Goal: Find specific page/section: Find specific page/section

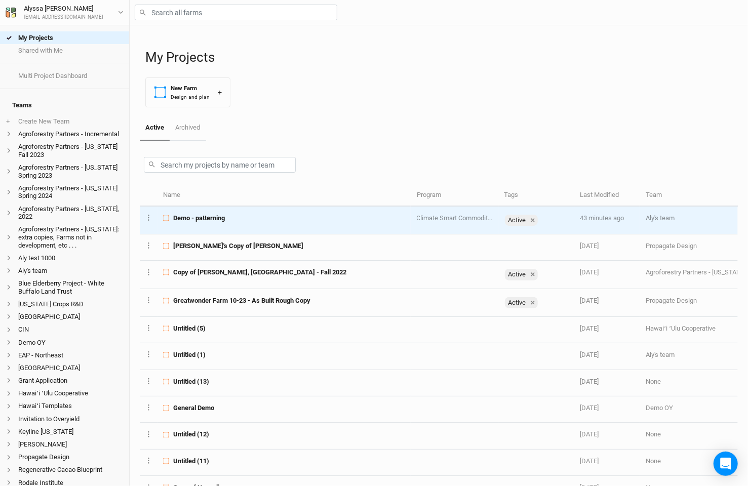
click at [236, 214] on div "Demo - patterning" at bounding box center [284, 218] width 242 height 9
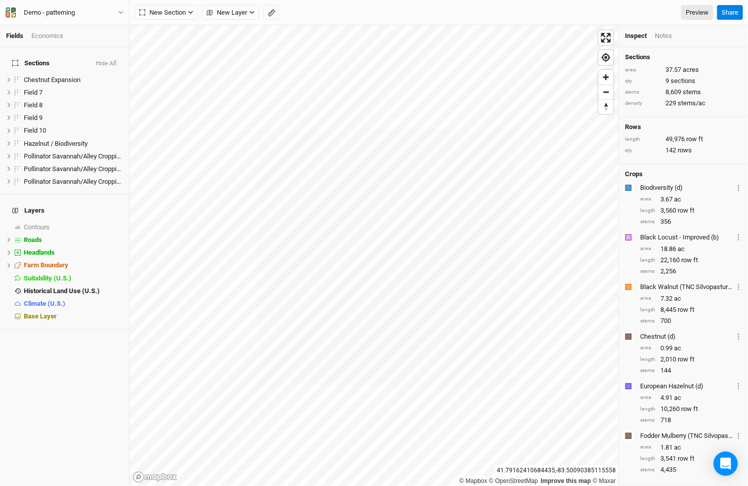
click at [62, 31] on div "Economics" at bounding box center [47, 35] width 32 height 9
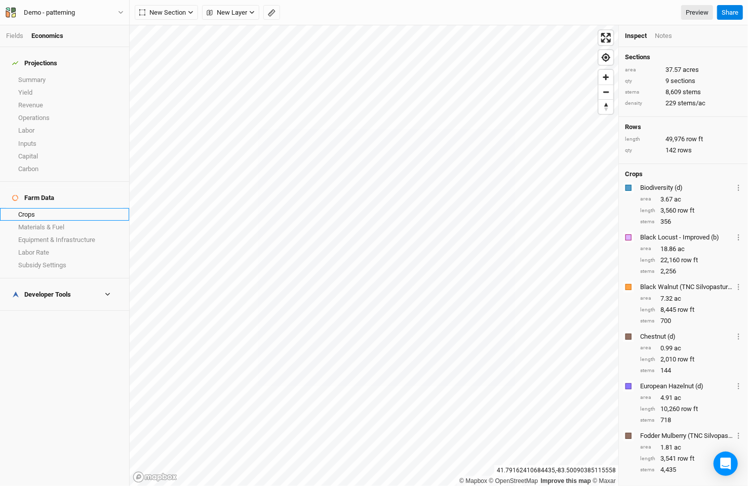
click at [63, 208] on link "Crops" at bounding box center [64, 214] width 129 height 13
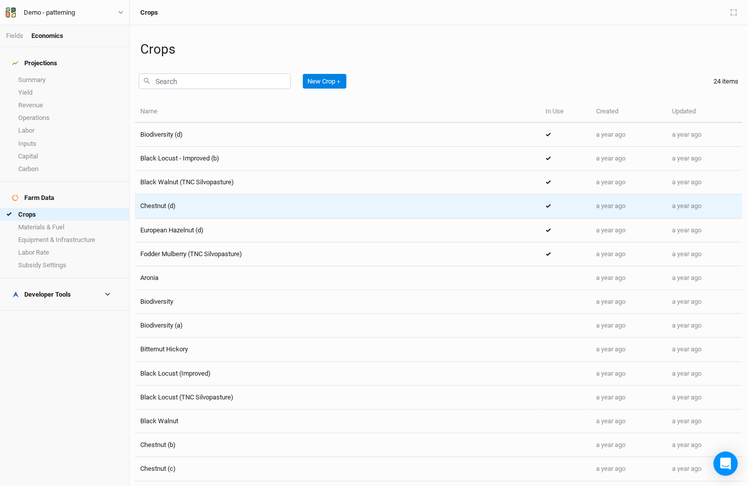
click at [174, 210] on div "Chestnut (d)" at bounding box center [157, 206] width 35 height 9
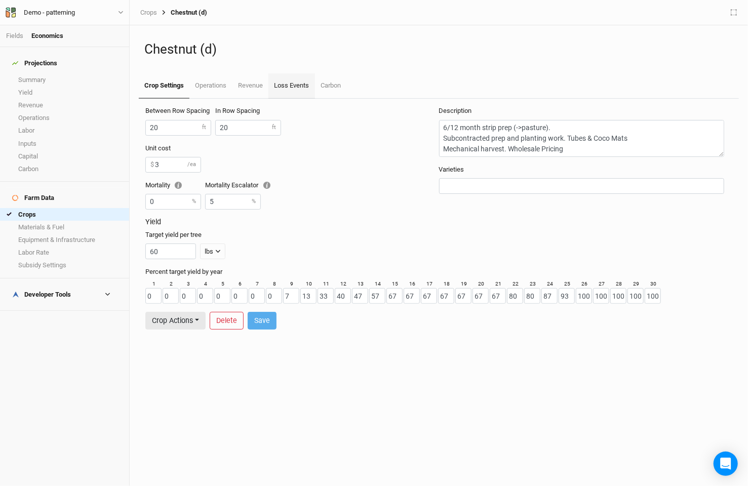
click at [296, 87] on link "Loss Events" at bounding box center [292, 85] width 46 height 25
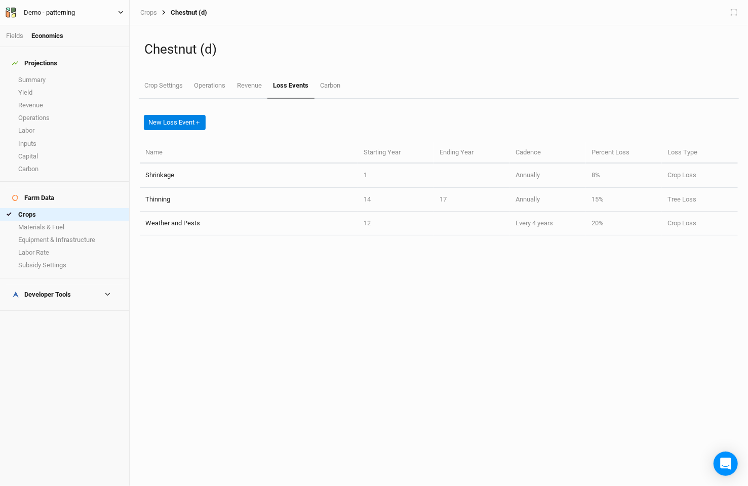
click at [20, 11] on div "Demo - patterning" at bounding box center [49, 13] width 67 height 10
click at [68, 23] on button "Back" at bounding box center [84, 28] width 80 height 13
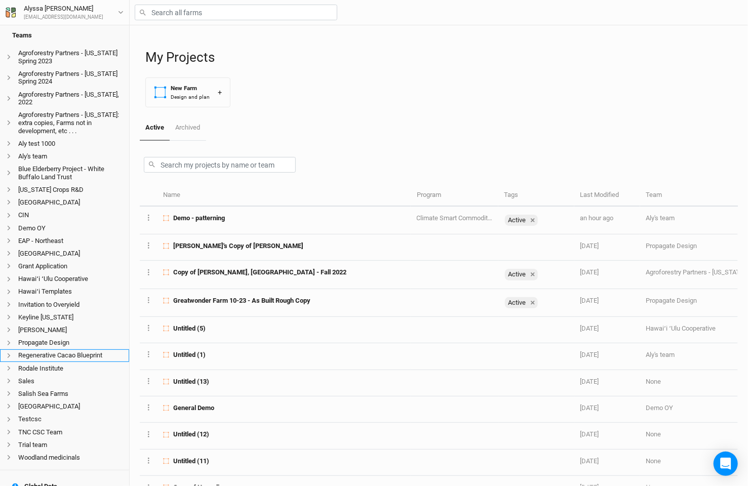
scroll to position [220, 0]
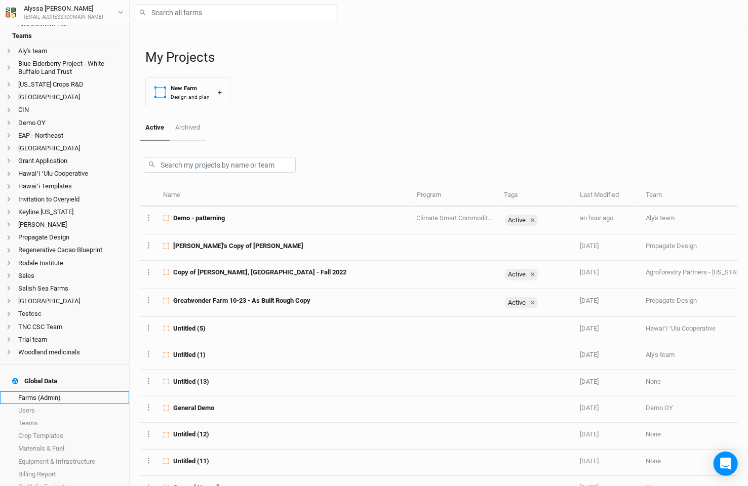
click at [49, 392] on link "Farms (Admin)" at bounding box center [64, 398] width 129 height 13
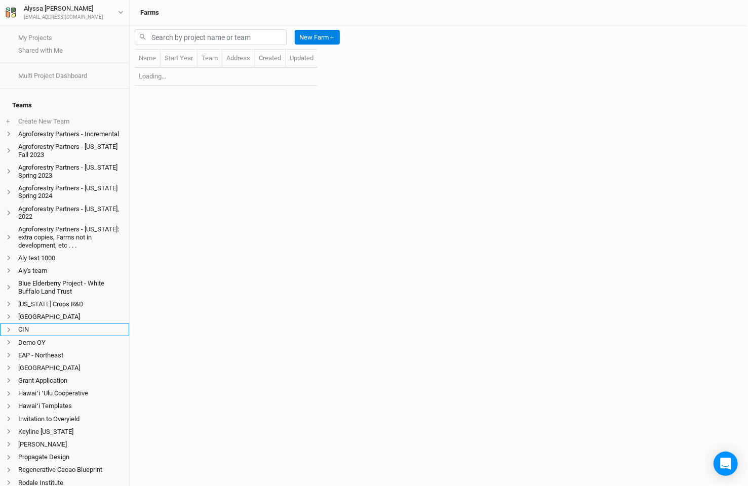
scroll to position [220, 0]
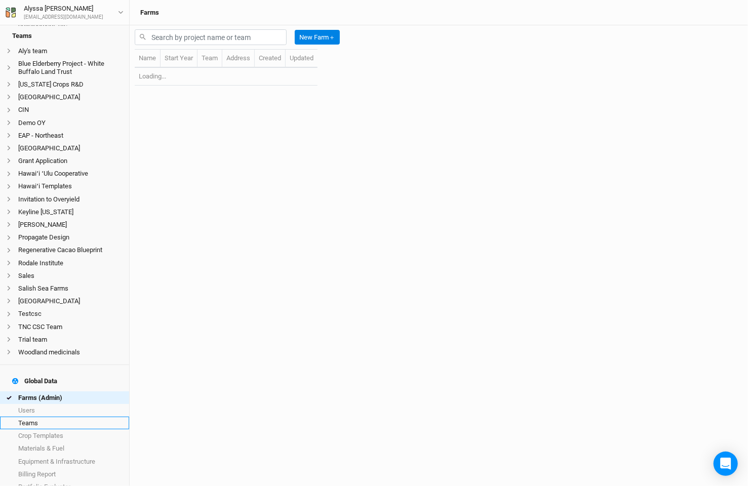
click at [57, 417] on link "Teams" at bounding box center [64, 423] width 129 height 13
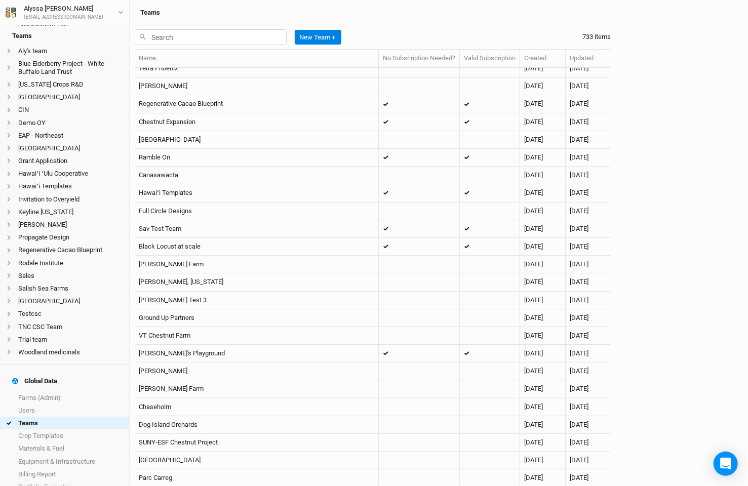
scroll to position [241, 0]
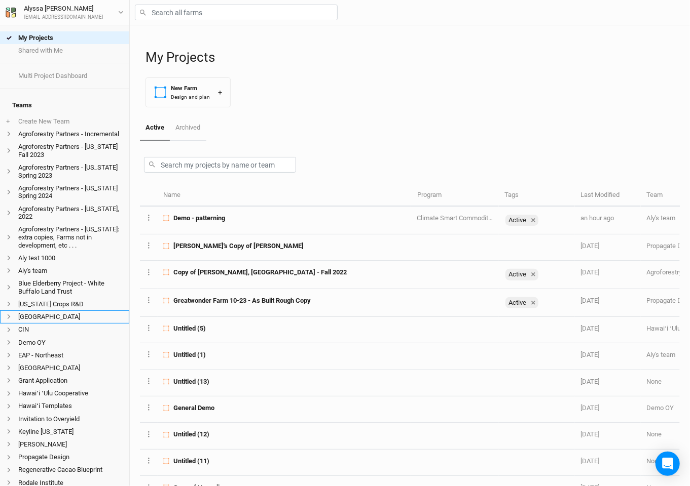
scroll to position [220, 0]
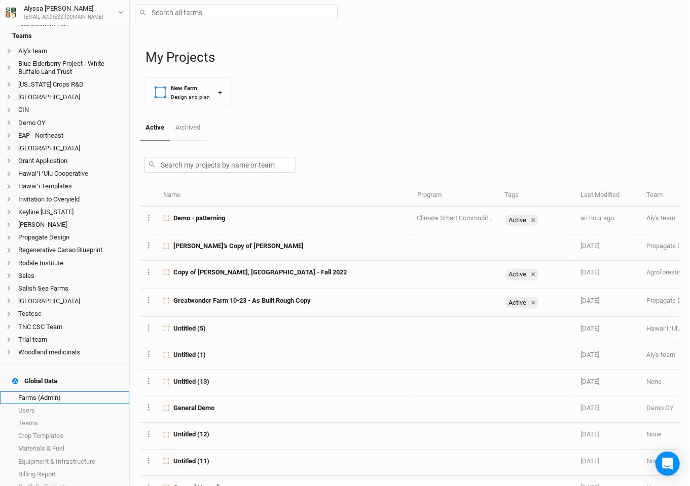
click at [70, 392] on link "Farms (Admin)" at bounding box center [64, 398] width 129 height 13
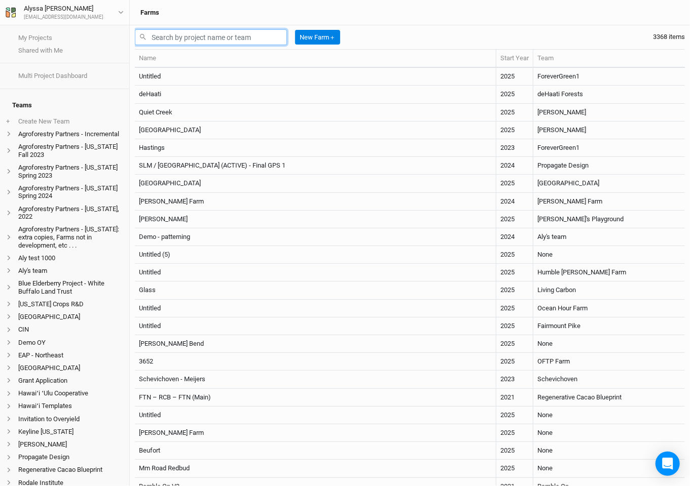
click at [259, 41] on input "text" at bounding box center [211, 37] width 152 height 16
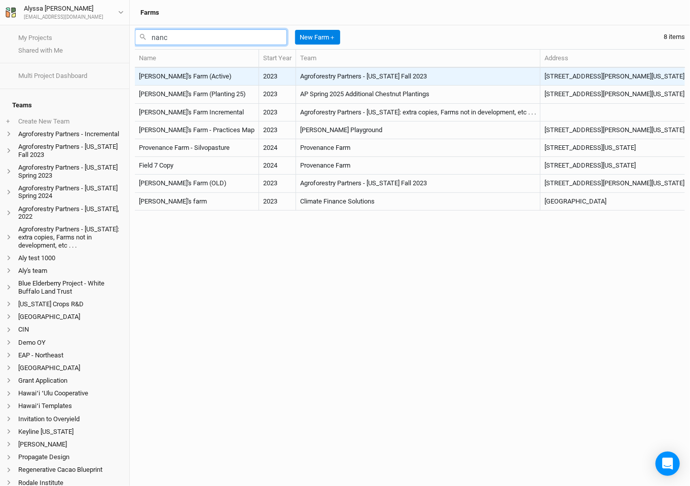
type input "nanc"
click at [212, 82] on td "[PERSON_NAME]'s Farm (Active)" at bounding box center [197, 77] width 124 height 18
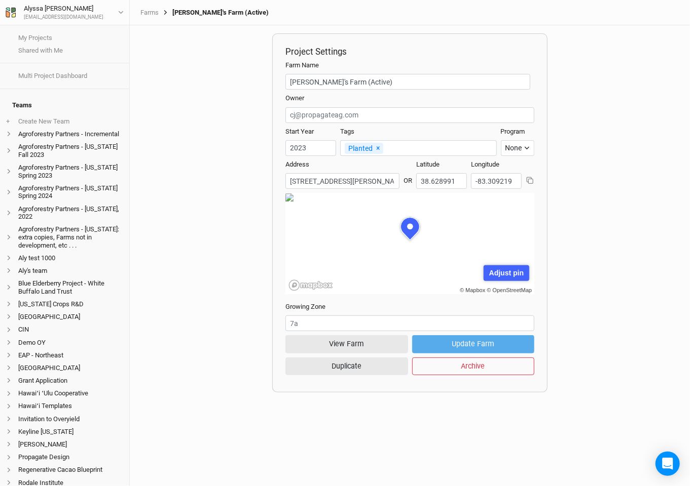
scroll to position [51, 124]
click at [319, 345] on button "View Farm" at bounding box center [346, 344] width 122 height 18
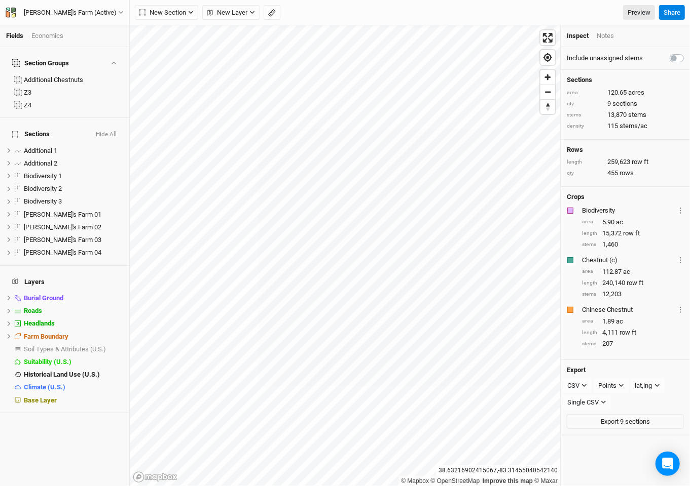
click at [93, 18] on div "[PERSON_NAME]'s Farm (Active) Back Project Settings User settings Imperial Metr…" at bounding box center [65, 12] width 130 height 25
click at [90, 9] on div "[PERSON_NAME]'s Farm (Active)" at bounding box center [70, 13] width 109 height 10
click at [90, 24] on button "Back" at bounding box center [84, 28] width 80 height 13
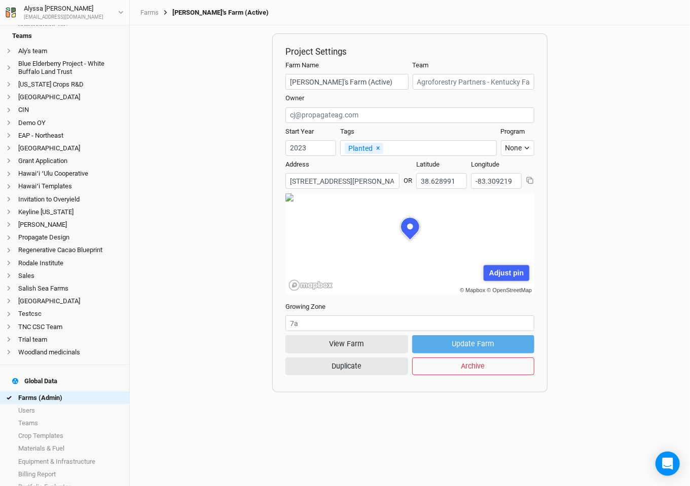
scroll to position [220, 0]
click at [149, 8] on div "Farms [PERSON_NAME]'s Farm (Active)" at bounding box center [410, 12] width 560 height 25
click at [150, 14] on link "Farms" at bounding box center [149, 13] width 18 height 8
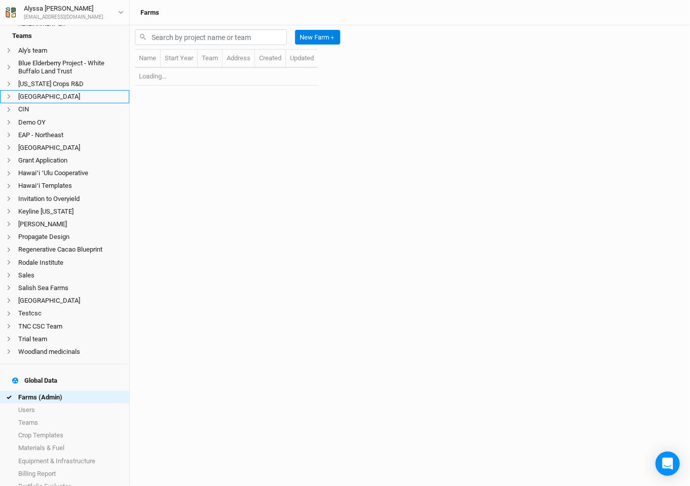
scroll to position [220, 0]
click at [260, 31] on input "text" at bounding box center [211, 37] width 152 height 16
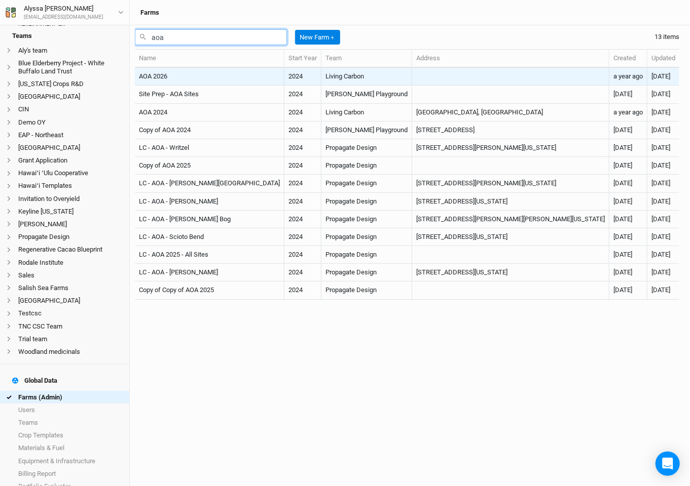
type input "aoa"
click at [321, 79] on td "Living Carbon" at bounding box center [366, 77] width 91 height 18
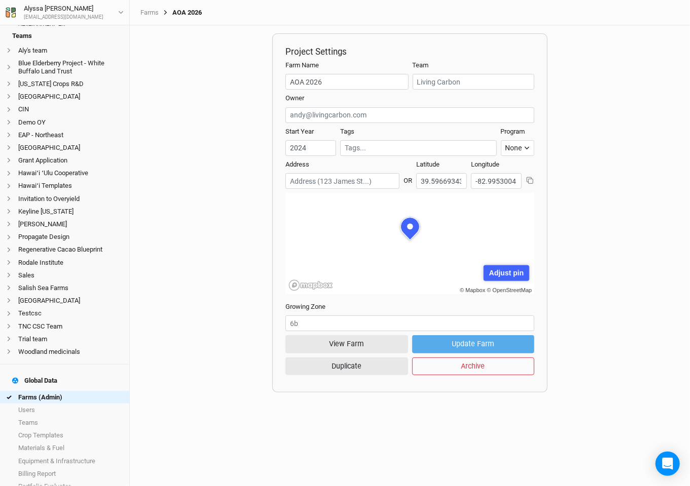
scroll to position [51, 124]
click at [327, 346] on button "View Farm" at bounding box center [346, 344] width 122 height 18
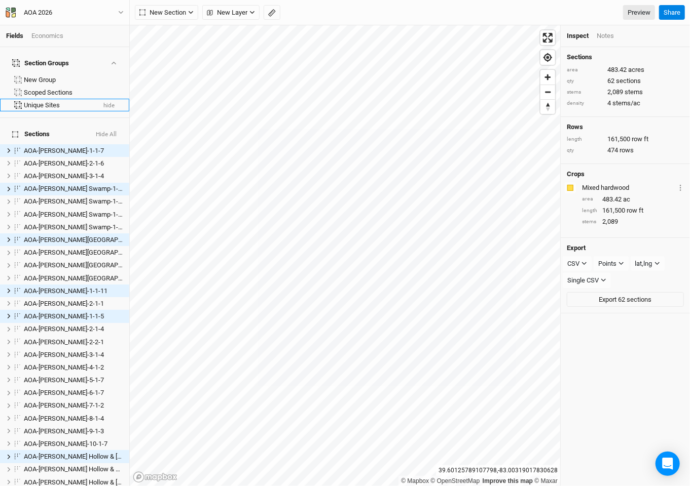
click at [63, 101] on div "Unique Sites" at bounding box center [59, 105] width 71 height 8
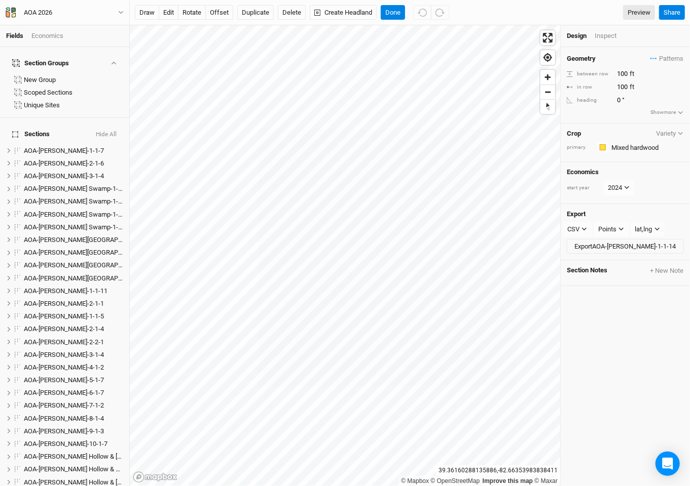
scroll to position [382, 0]
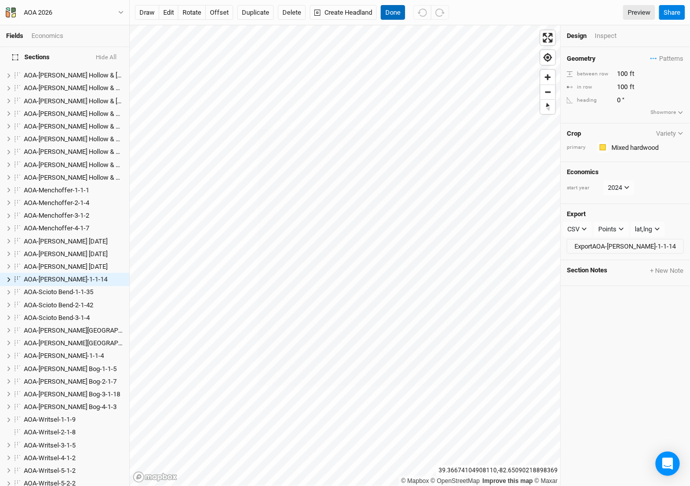
click at [391, 11] on button "Done" at bounding box center [392, 12] width 24 height 15
